Goal: Information Seeking & Learning: Check status

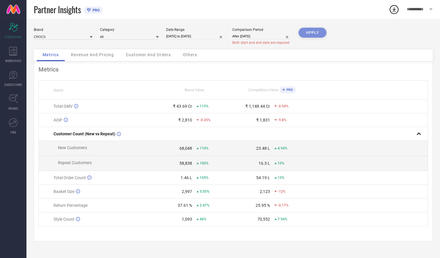
click at [197, 34] on input "[DATE] to [DATE]" at bounding box center [195, 36] width 59 height 6
select select "2025"
select select "1"
select select "2025"
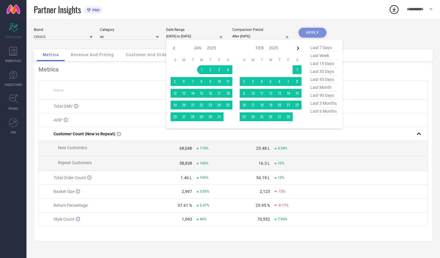
click at [299, 47] on icon at bounding box center [298, 48] width 7 height 7
select select "1"
select select "2025"
select select "2"
select select "2025"
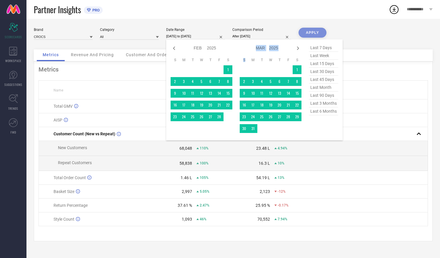
click at [299, 47] on icon at bounding box center [298, 48] width 7 height 7
select select "2"
select select "2025"
select select "3"
select select "2025"
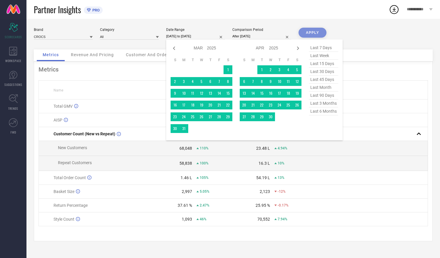
click at [299, 47] on icon at bounding box center [298, 48] width 7 height 7
select select "3"
select select "2025"
select select "4"
select select "2025"
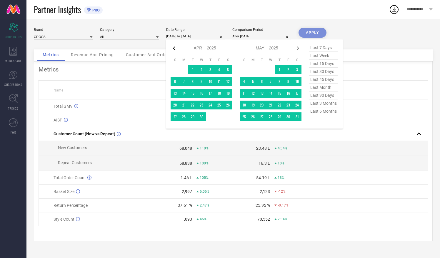
click at [173, 48] on icon at bounding box center [174, 48] width 7 height 7
select select "2"
select select "2025"
select select "3"
select select "2025"
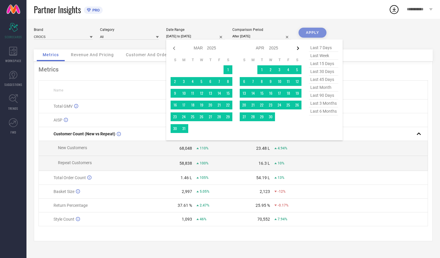
click at [297, 49] on icon at bounding box center [298, 48] width 7 height 7
select select "3"
select select "2025"
select select "4"
select select "2025"
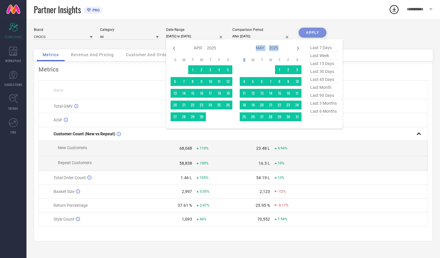
click at [297, 49] on icon at bounding box center [298, 48] width 7 height 7
select select "4"
select select "2025"
select select "5"
select select "2025"
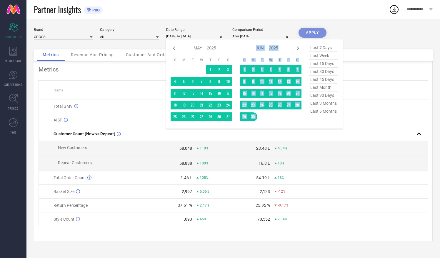
click at [297, 49] on icon at bounding box center [298, 48] width 7 height 7
select select "5"
select select "2025"
select select "6"
select select "2025"
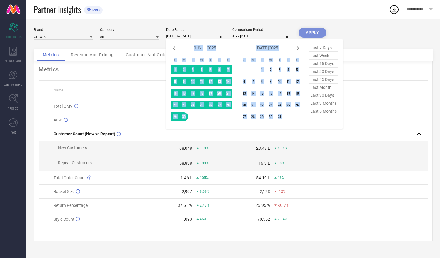
click at [304, 116] on div "Jan Feb Mar Apr May Jun [DATE] Aug Sep Oct Nov [DATE] 2016 2017 2018 2019 2020 …" at bounding box center [255, 84] width 168 height 80
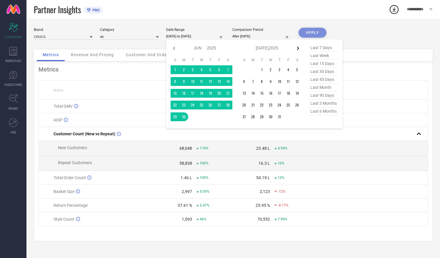
click at [300, 48] on icon at bounding box center [298, 48] width 7 height 7
select select "6"
select select "2025"
select select "7"
select select "2025"
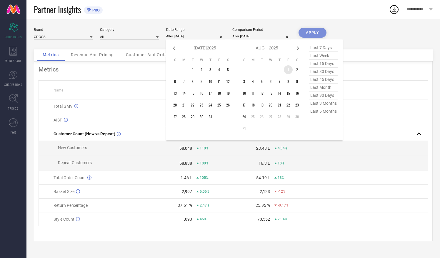
click at [289, 68] on td "1" at bounding box center [288, 69] width 9 height 9
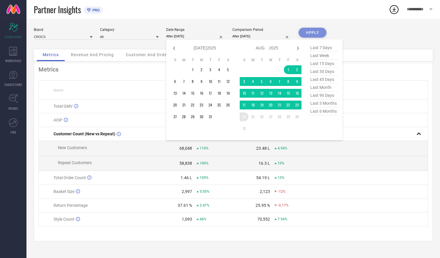
type input "[DATE] to [DATE]"
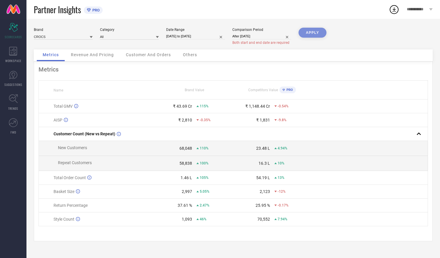
click at [316, 32] on div "APPLY" at bounding box center [313, 39] width 28 height 22
click at [267, 38] on input "After [DATE]" at bounding box center [262, 36] width 59 height 6
select select "5"
select select "2024"
select select "6"
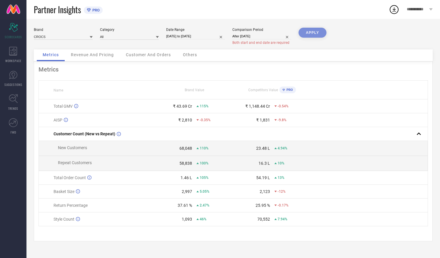
select select "2024"
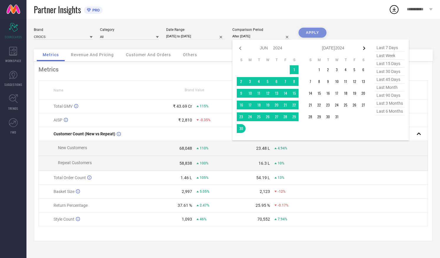
click at [364, 48] on icon at bounding box center [364, 48] width 7 height 7
select select "6"
select select "2024"
select select "7"
select select "2024"
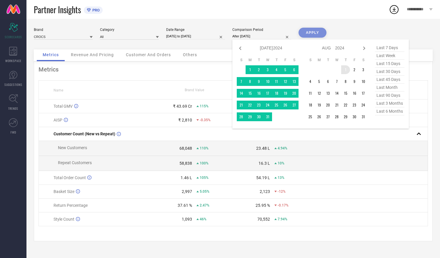
type input "[DATE] to [DATE]"
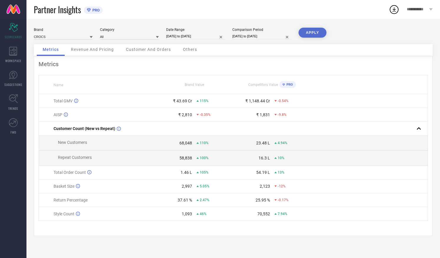
click at [312, 32] on button "APPLY" at bounding box center [313, 33] width 28 height 10
click at [194, 52] on div "Others" at bounding box center [190, 50] width 26 height 12
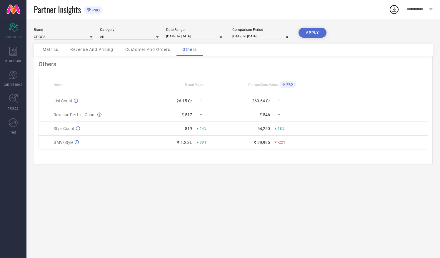
click at [137, 50] on span "Customer And Orders" at bounding box center [147, 49] width 45 height 5
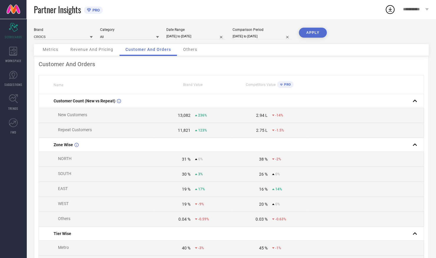
click at [93, 50] on span "Revenue And Pricing" at bounding box center [91, 49] width 43 height 5
